Goal: Navigation & Orientation: Go to known website

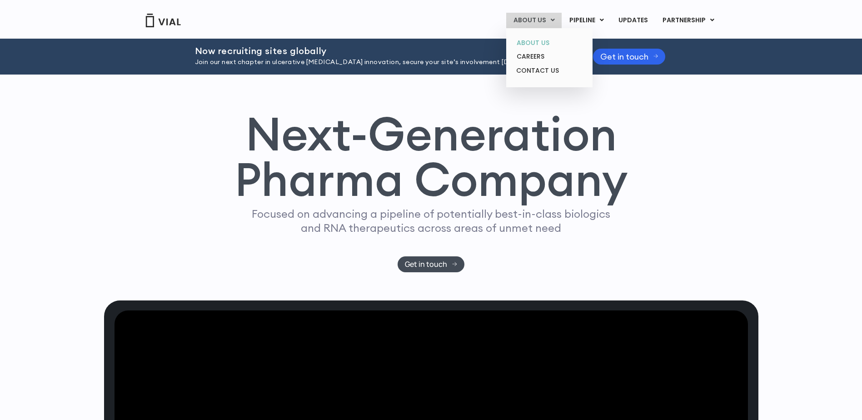
click at [536, 45] on link "ABOUT US" at bounding box center [548, 43] width 79 height 14
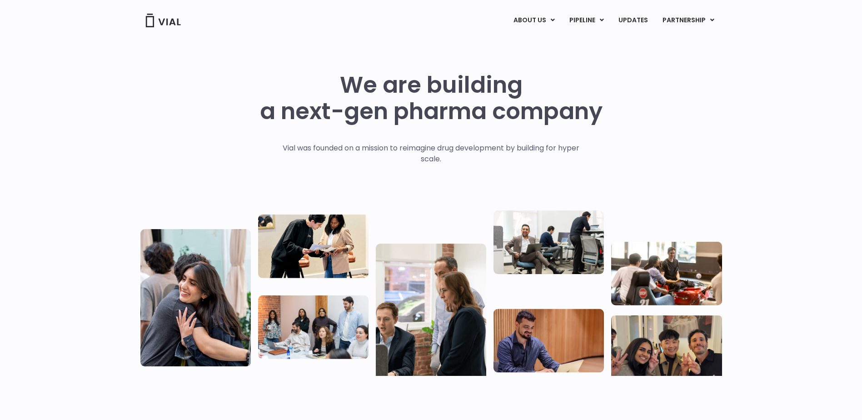
click at [47, 173] on div "We are building a next-gen pharma company Vial was founded on a mission to reim…" at bounding box center [431, 220] width 862 height 363
click at [165, 21] on img at bounding box center [163, 21] width 36 height 14
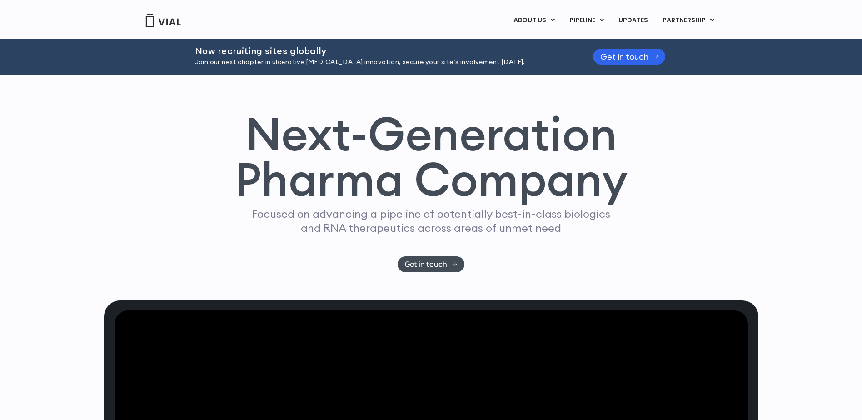
click at [108, 130] on div "Next-Generation Pharma Company Focused on advancing a pipeline of potentially b…" at bounding box center [431, 191] width 654 height 161
